Goal: Check status: Check status

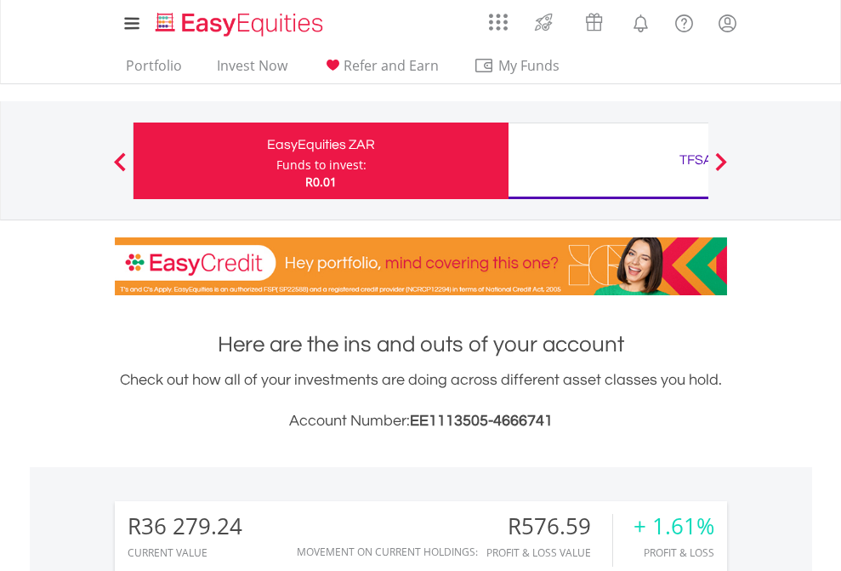
scroll to position [163, 267]
click at [276, 161] on div "Funds to invest:" at bounding box center [321, 164] width 90 height 17
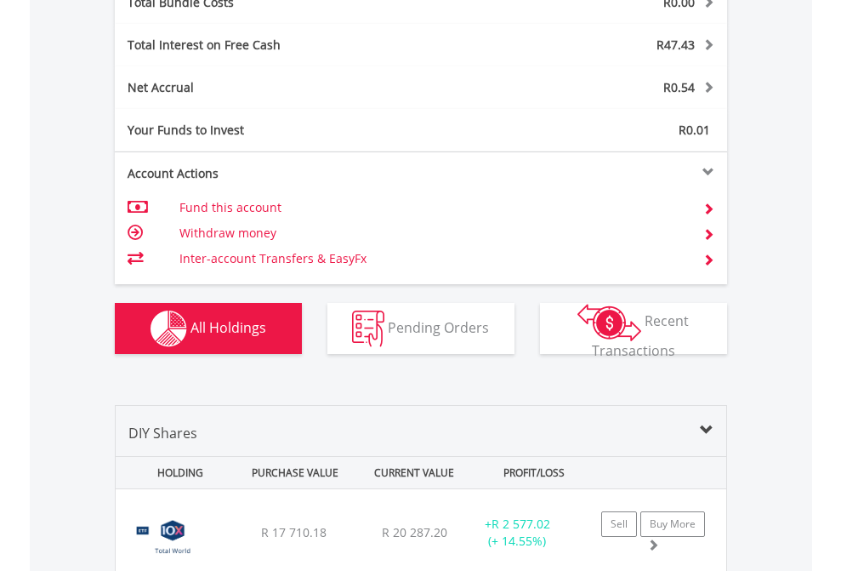
scroll to position [1993, 0]
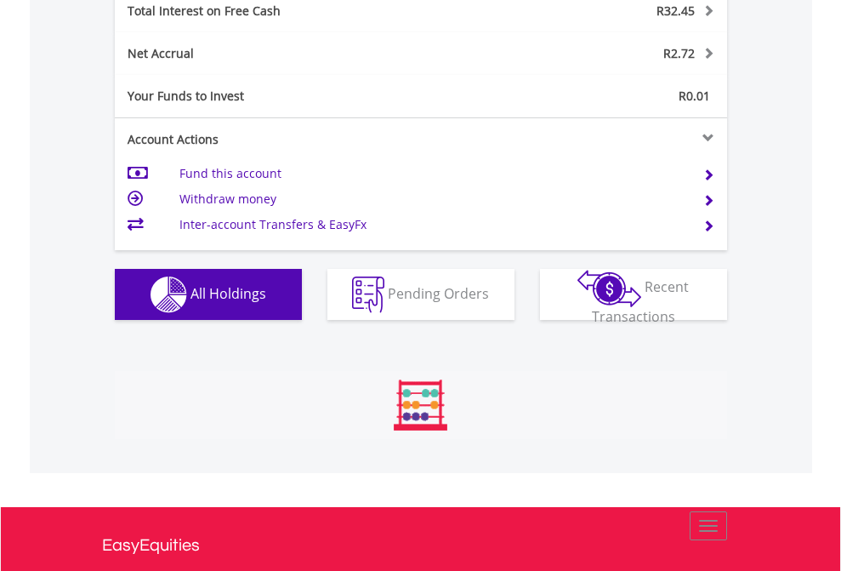
scroll to position [163, 267]
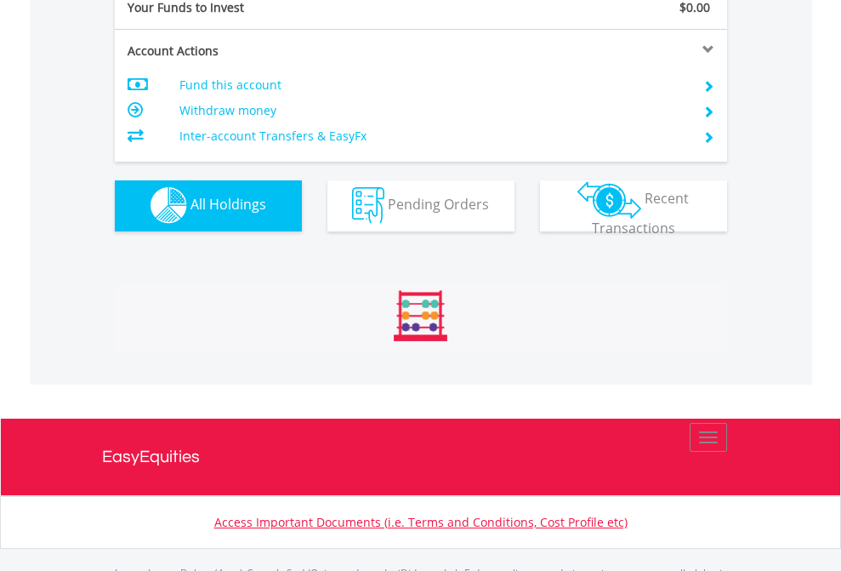
scroll to position [1684, 0]
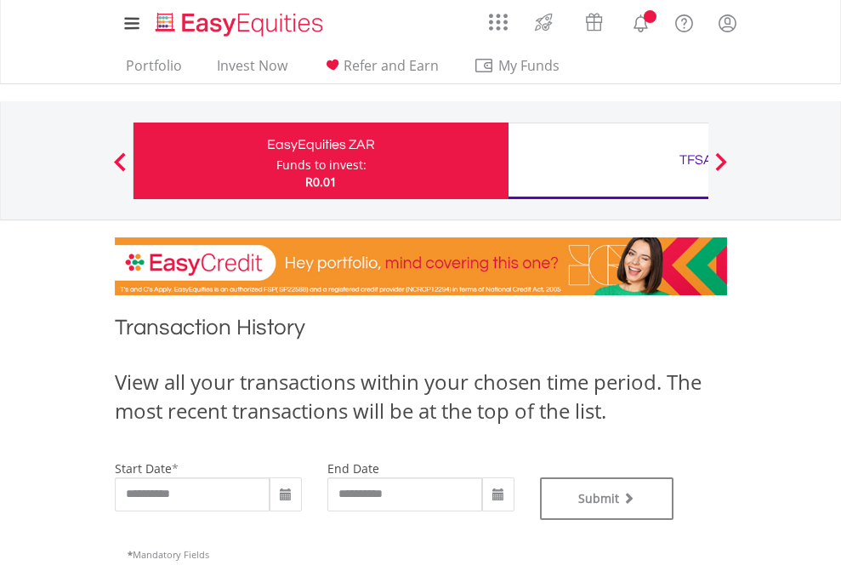
type input "**********"
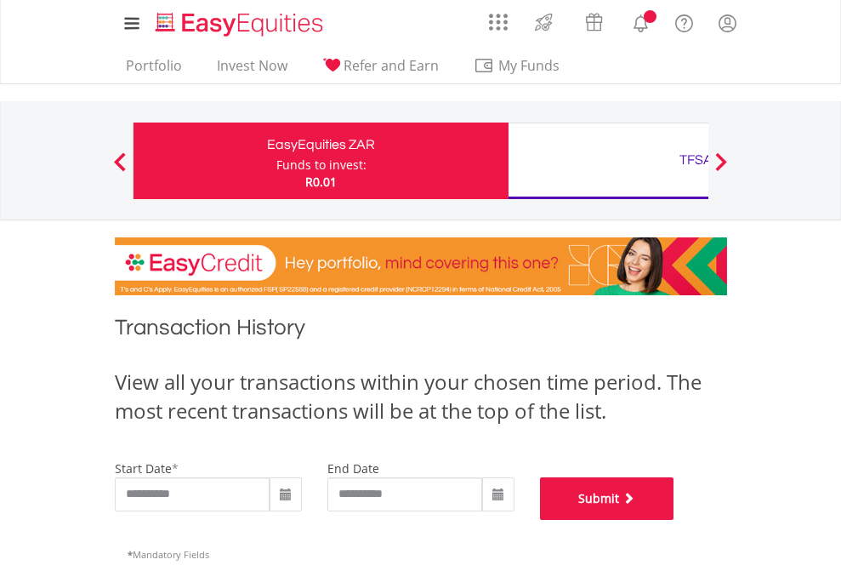
click at [674, 520] on button "Submit" at bounding box center [607, 498] width 134 height 43
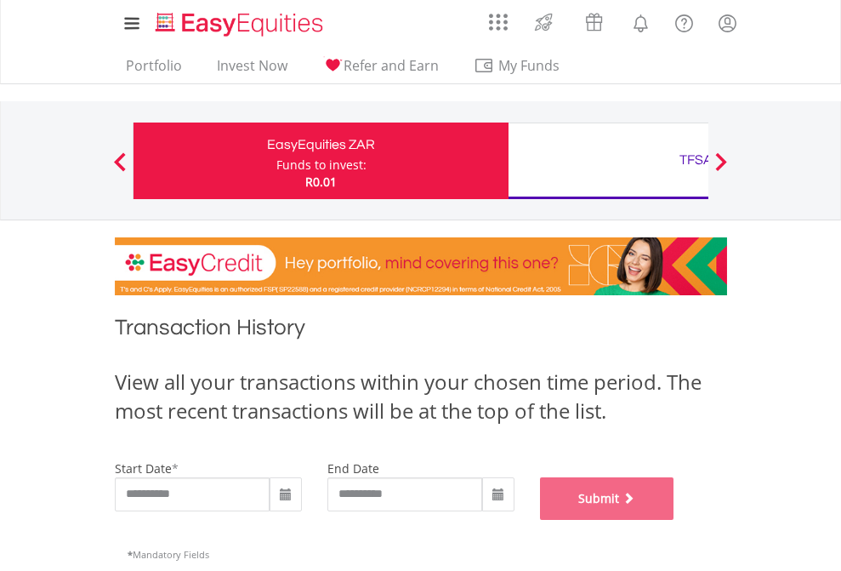
scroll to position [690, 0]
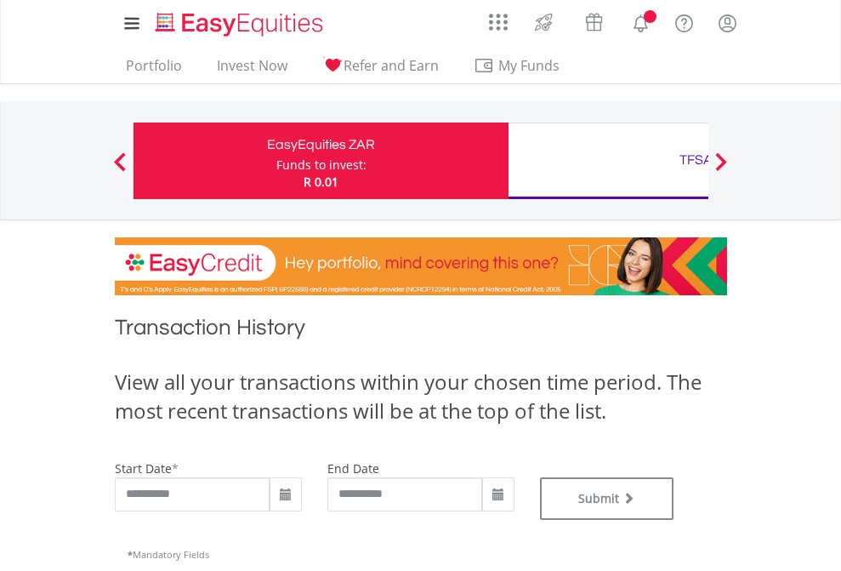
click at [608, 161] on div "TFSA" at bounding box center [696, 160] width 355 height 24
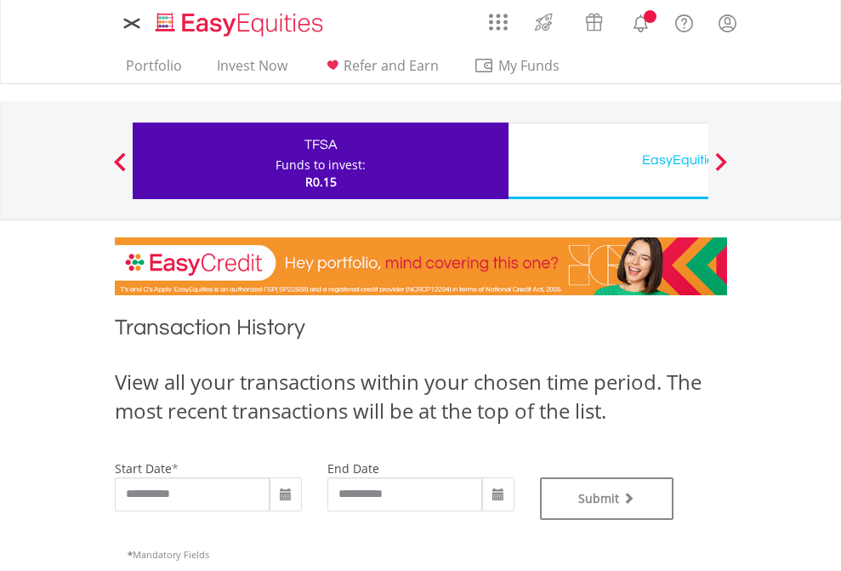
type input "**********"
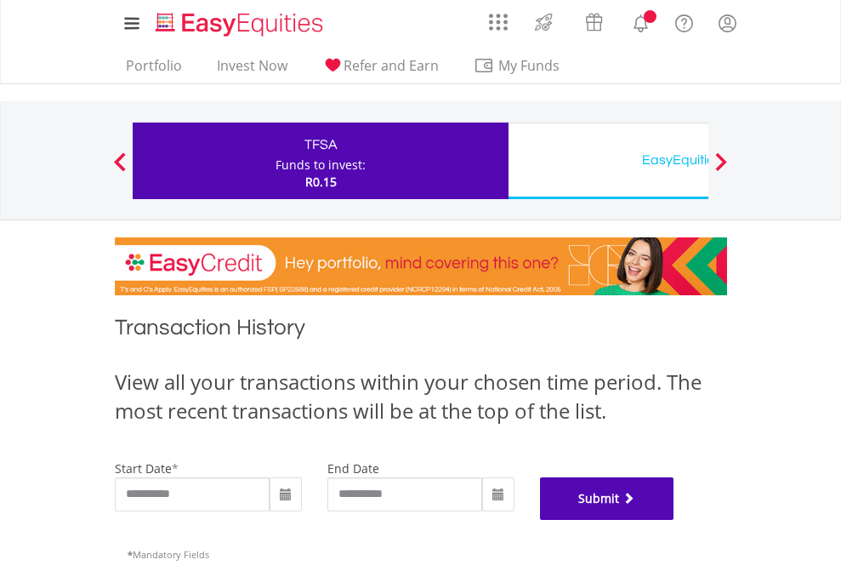
click at [674, 520] on button "Submit" at bounding box center [607, 498] width 134 height 43
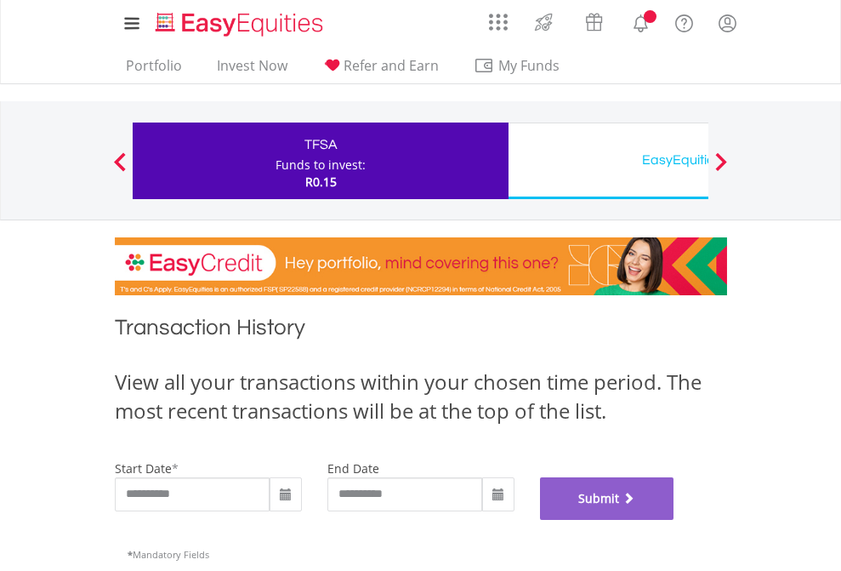
scroll to position [690, 0]
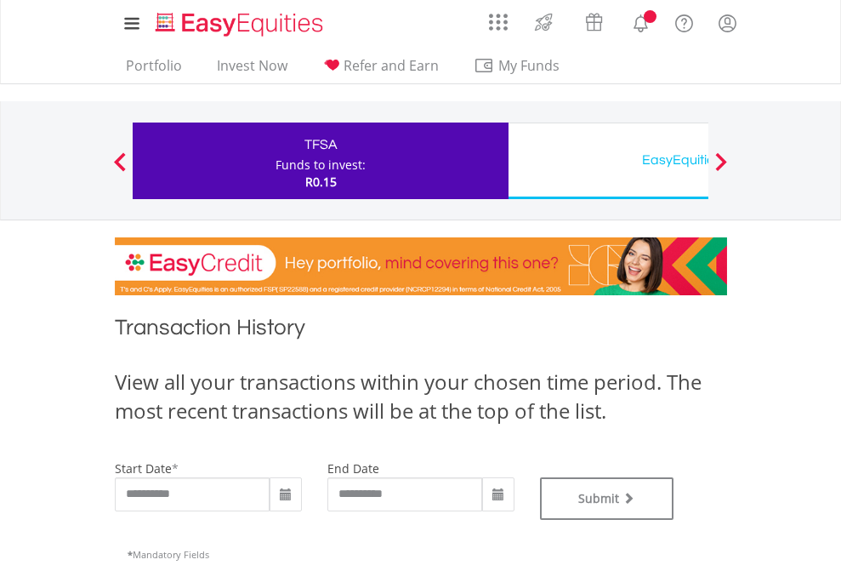
click at [608, 161] on div "EasyEquities USD" at bounding box center [696, 160] width 355 height 24
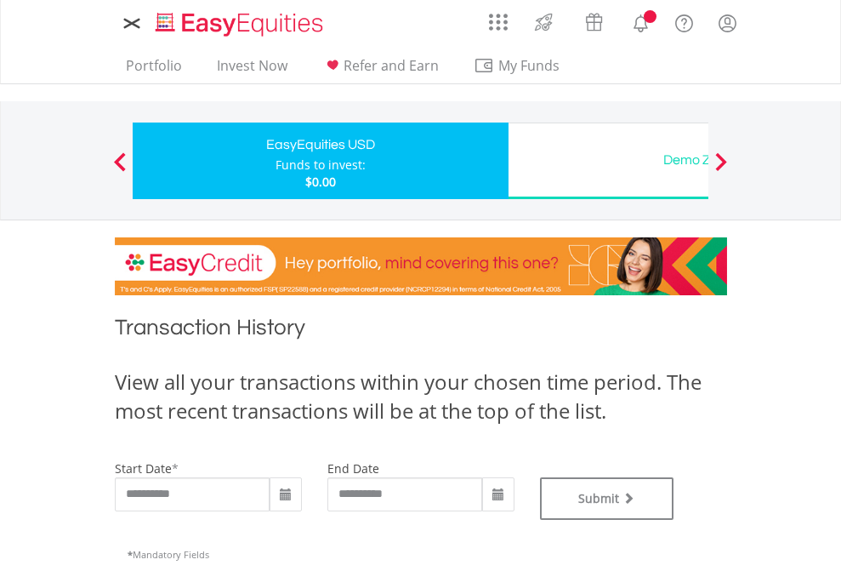
type input "**********"
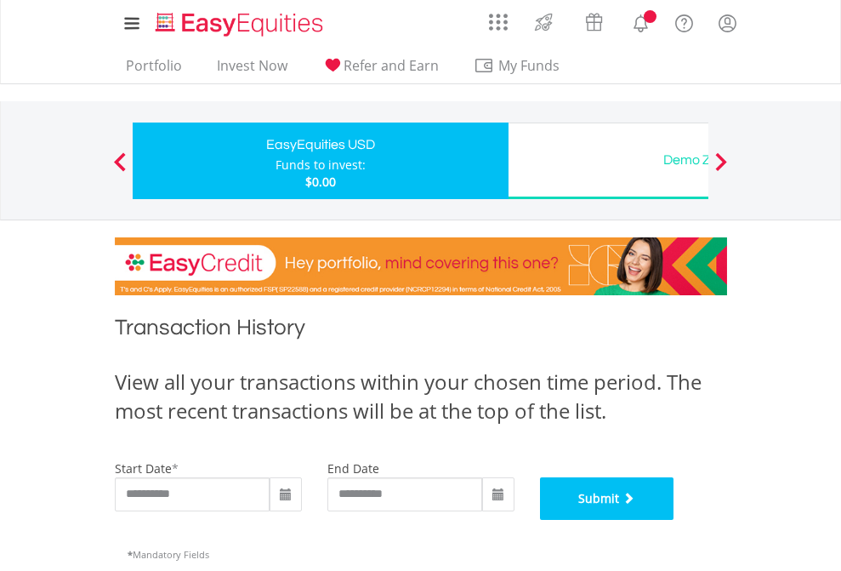
click at [674, 520] on button "Submit" at bounding box center [607, 498] width 134 height 43
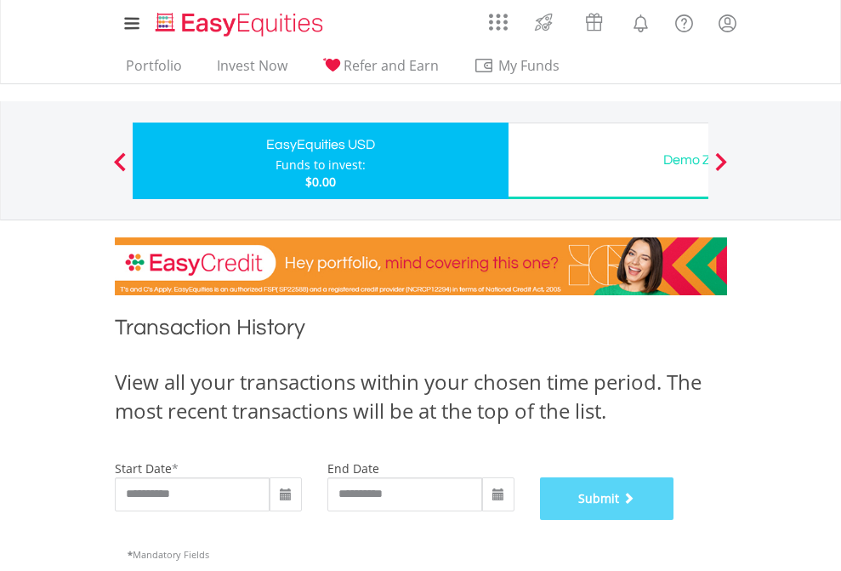
scroll to position [690, 0]
